Goal: Transaction & Acquisition: Purchase product/service

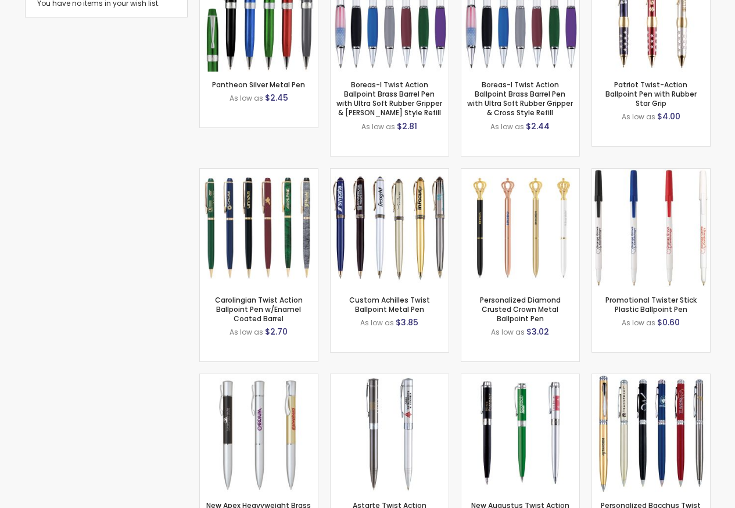
scroll to position [419, 0]
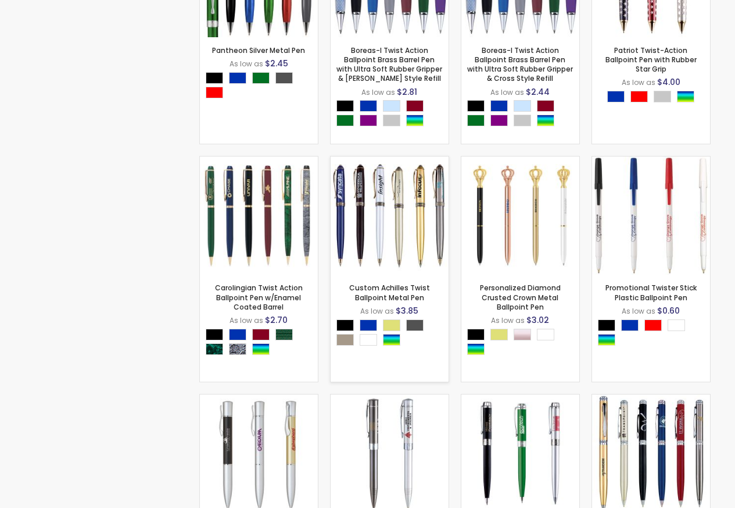
click at [376, 340] on div at bounding box center [390, 334] width 106 height 31
click at [391, 305] on div "As low as $3.85" at bounding box center [390, 310] width 106 height 11
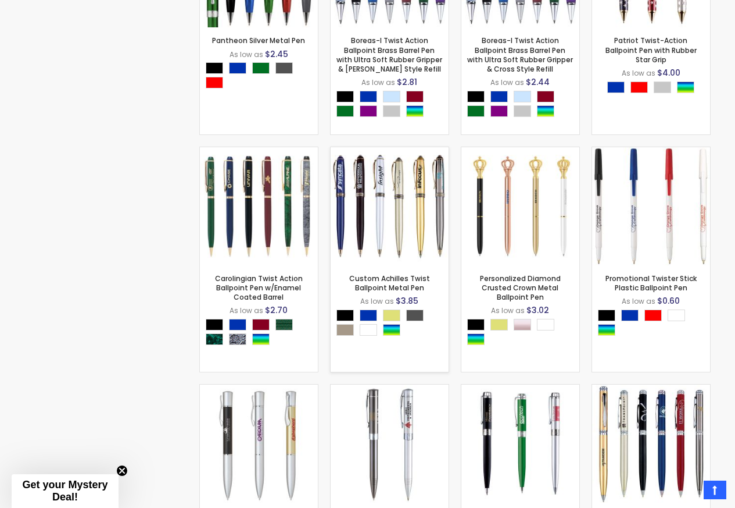
scroll to position [449, 0]
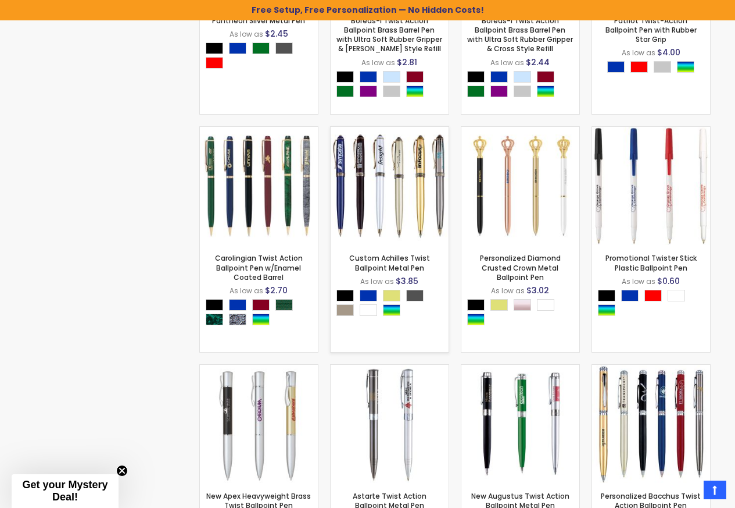
click at [378, 305] on div "Select A Color" at bounding box center [393, 304] width 112 height 29
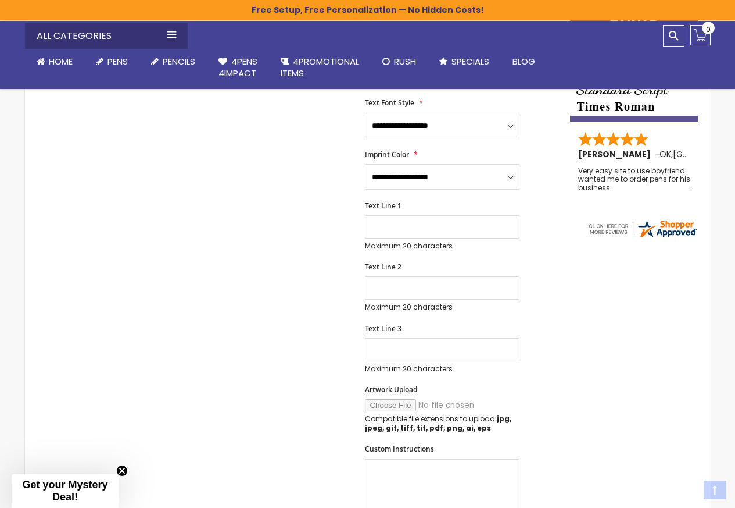
scroll to position [419, 0]
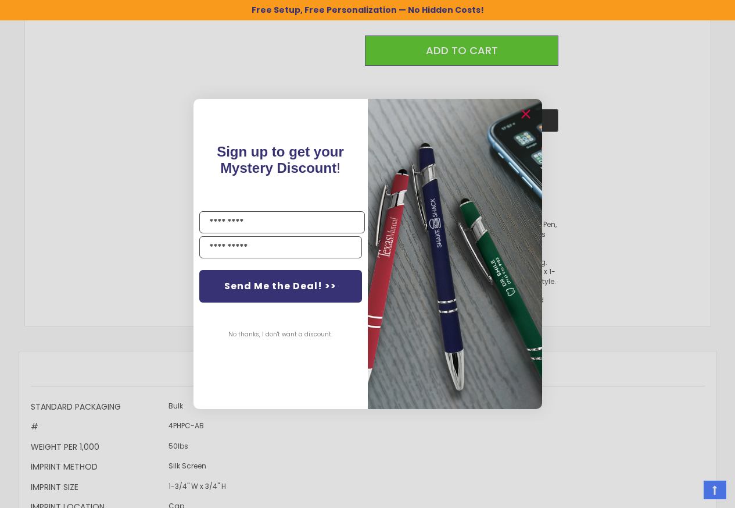
scroll to position [927, 0]
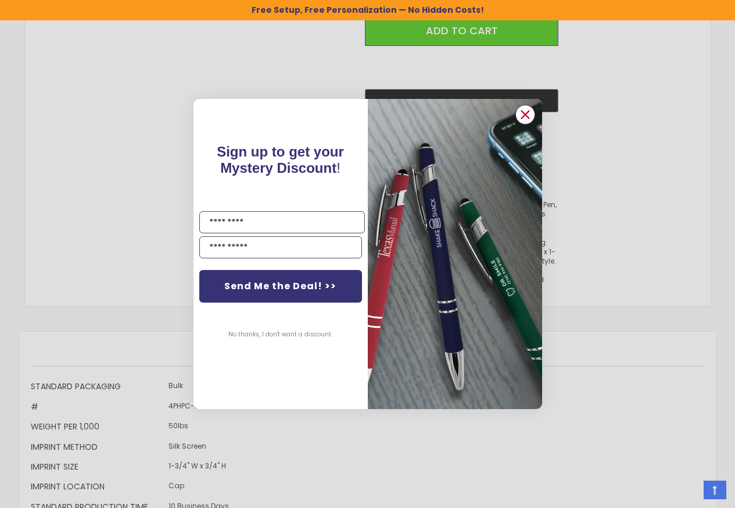
click at [525, 119] on circle "Close dialog" at bounding box center [524, 114] width 17 height 17
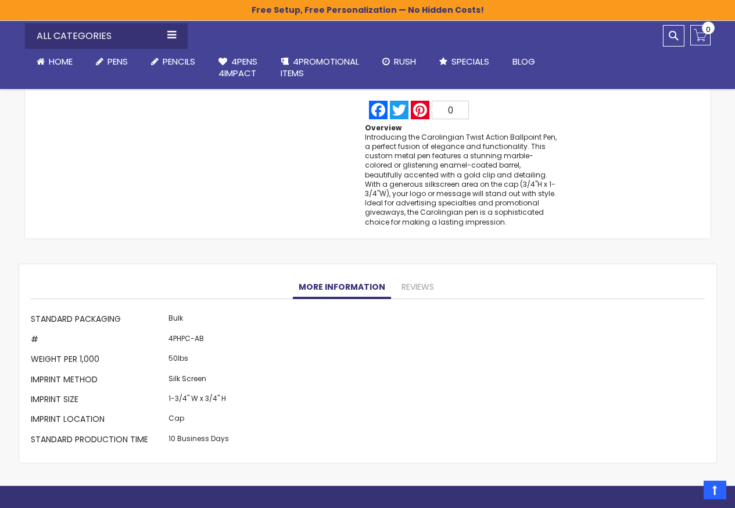
scroll to position [1276, 0]
